Goal: Find contact information: Find contact information

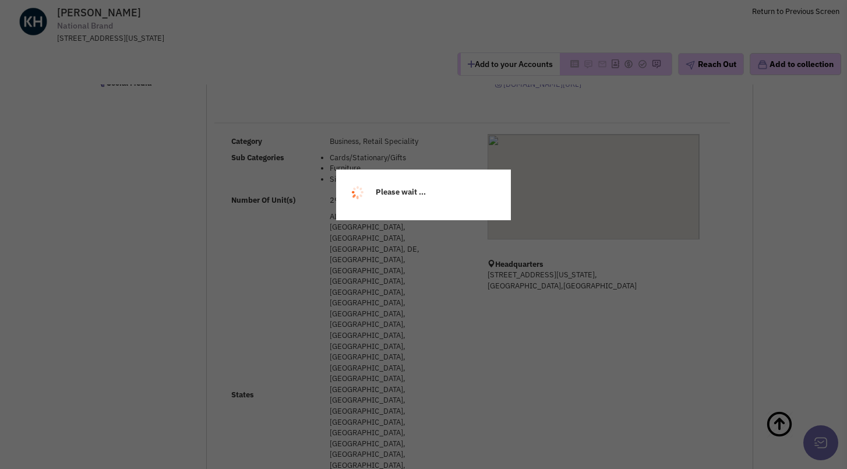
select select
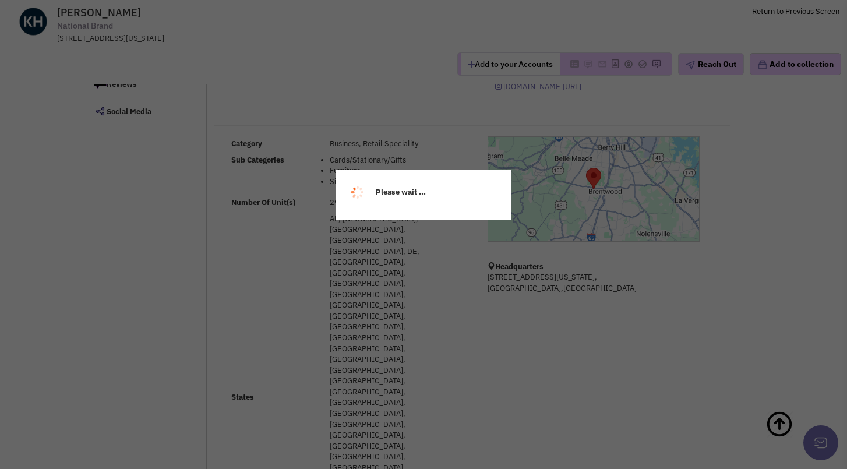
select select
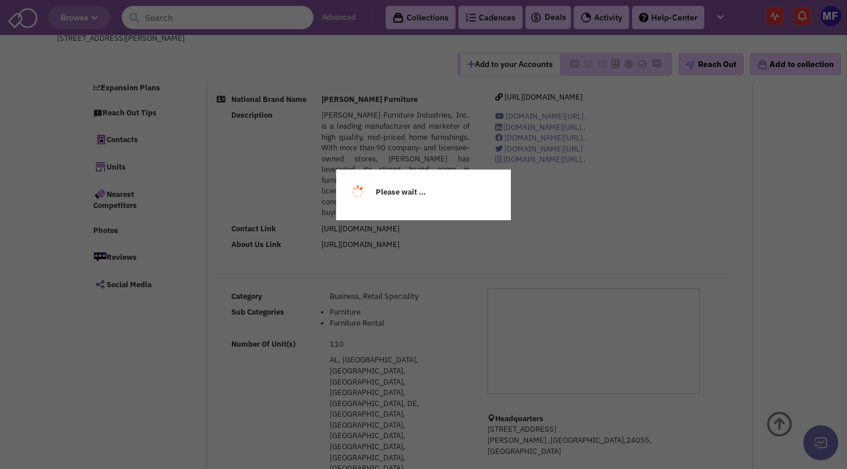
scroll to position [162, 0]
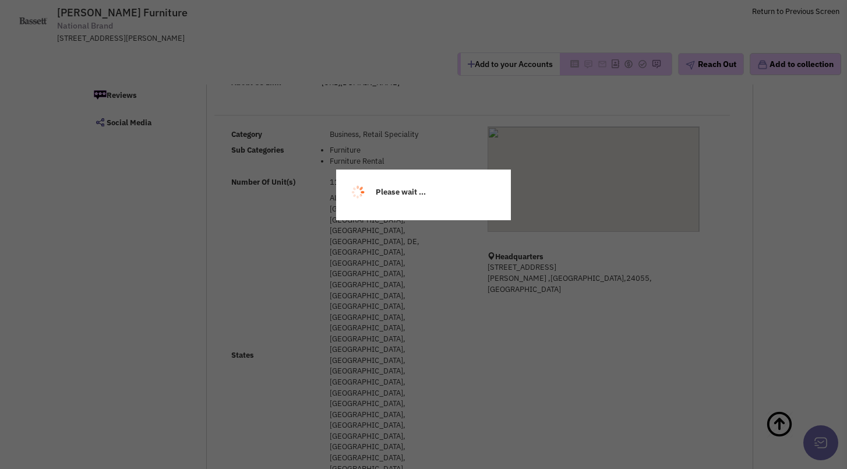
select select
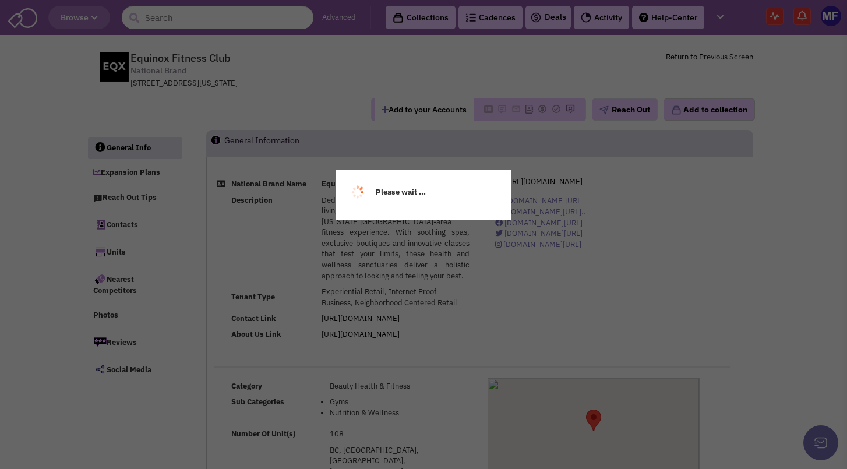
select select
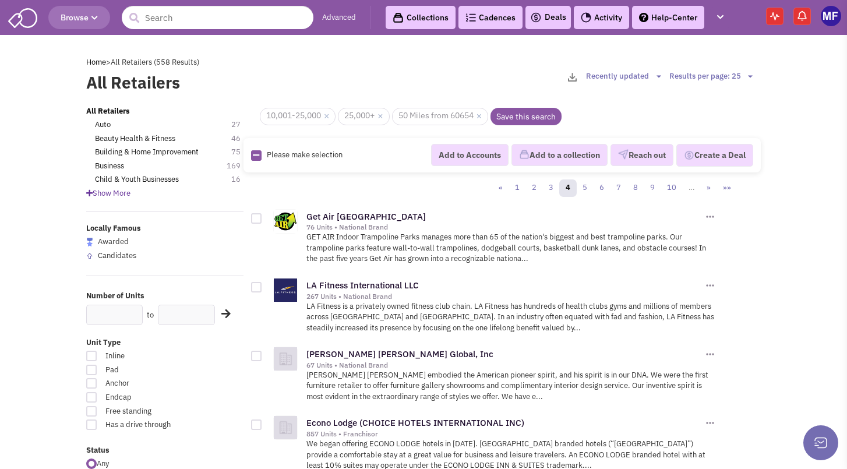
scroll to position [1398, 0]
